Goal: Task Accomplishment & Management: Manage account settings

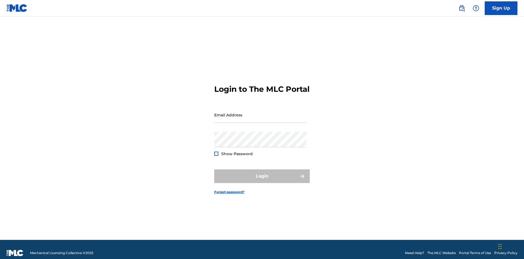
scroll to position [7, 0]
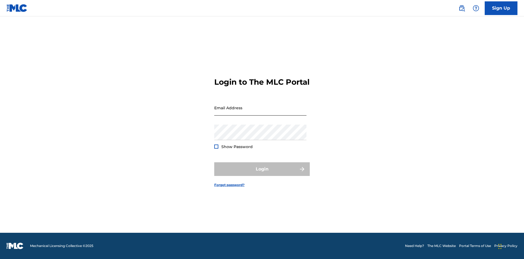
click at [260, 112] on input "Email Address" at bounding box center [260, 108] width 92 height 16
type input "Duke.McTesterson@gmail.com"
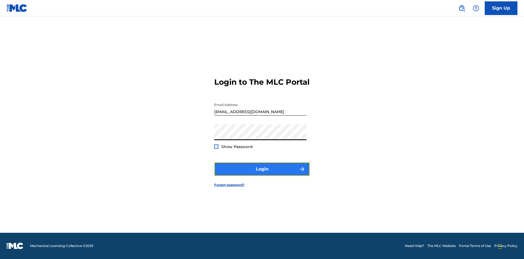
click at [262, 173] on button "Login" at bounding box center [261, 169] width 95 height 14
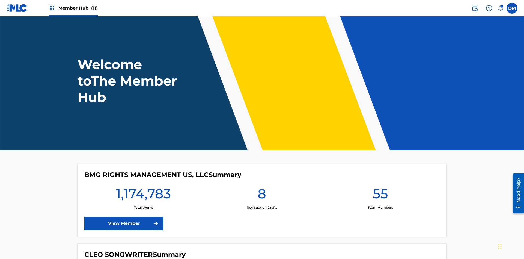
click at [78, 8] on span "Member Hub (11)" at bounding box center [77, 8] width 39 height 6
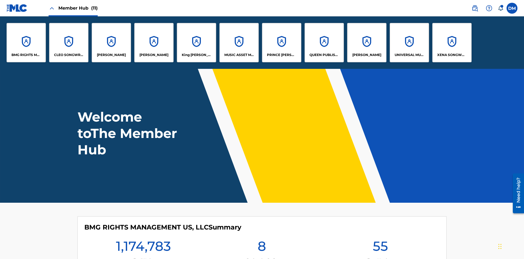
scroll to position [20, 0]
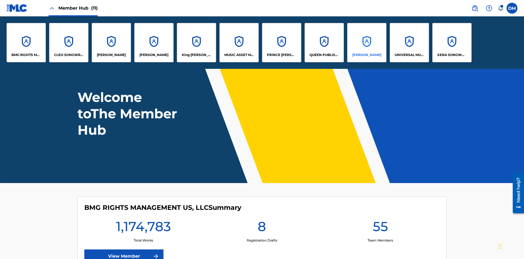
click at [366, 55] on p "RONALD MCTESTERSON" at bounding box center [366, 54] width 29 height 5
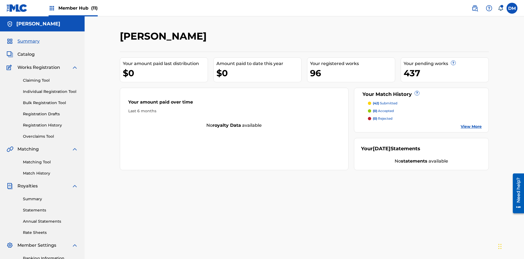
scroll to position [80, 0]
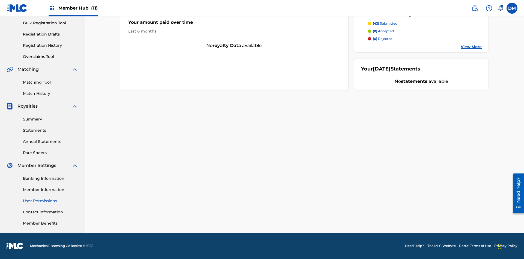
click at [50, 200] on link "User Permissions" at bounding box center [50, 201] width 55 height 6
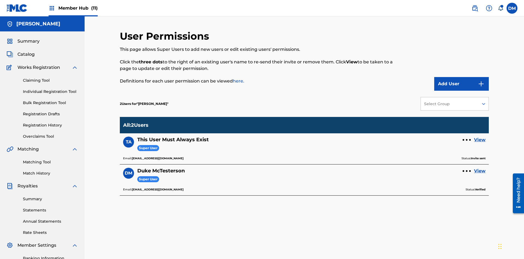
scroll to position [80, 0]
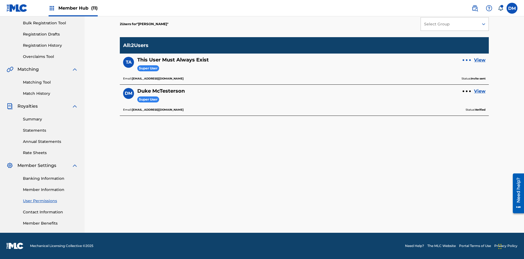
click at [466, 60] on div at bounding box center [467, 60] width 2 height 2
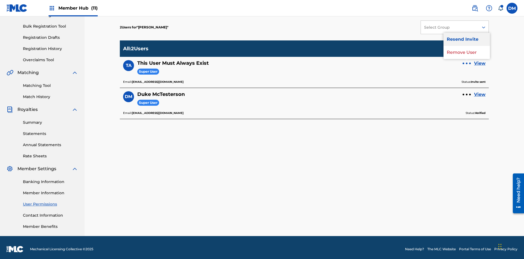
click at [466, 39] on p "Resend Invite" at bounding box center [466, 39] width 46 height 13
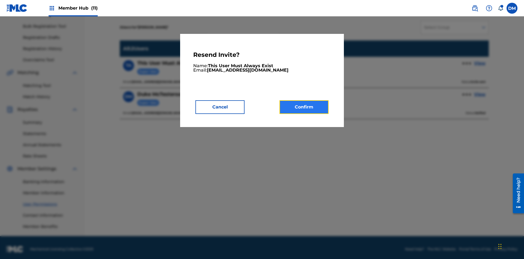
click at [304, 107] on button "Confirm" at bounding box center [303, 107] width 49 height 14
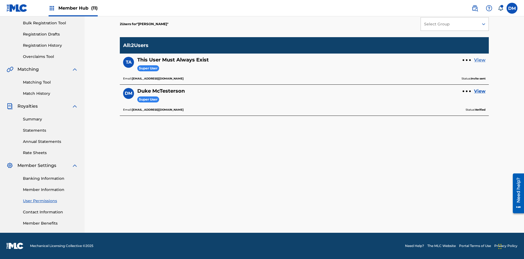
click at [479, 60] on link "View" at bounding box center [479, 60] width 11 height 7
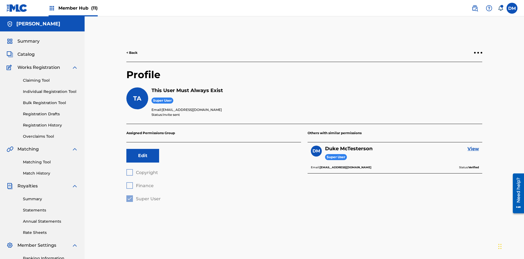
scroll to position [19, 0]
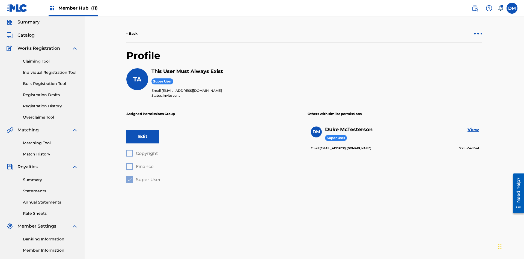
click at [478, 34] on div at bounding box center [478, 34] width 2 height 2
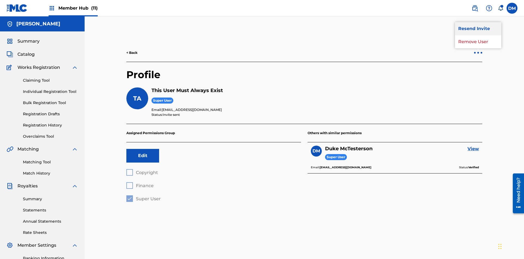
click at [478, 29] on p "Resend Invite" at bounding box center [478, 28] width 46 height 13
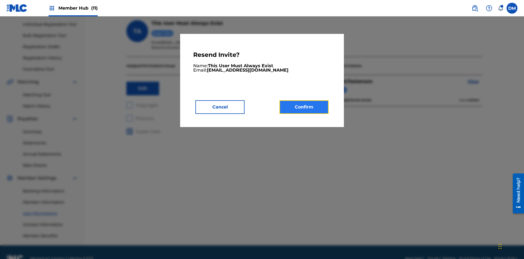
click at [304, 107] on button "Confirm" at bounding box center [303, 107] width 49 height 14
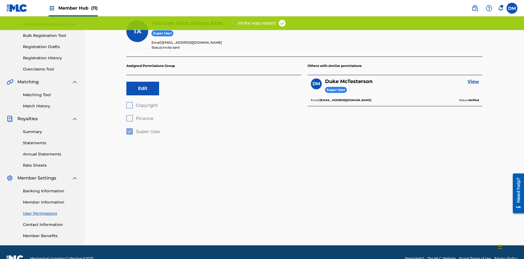
scroll to position [54, 0]
